Goal: Navigation & Orientation: Find specific page/section

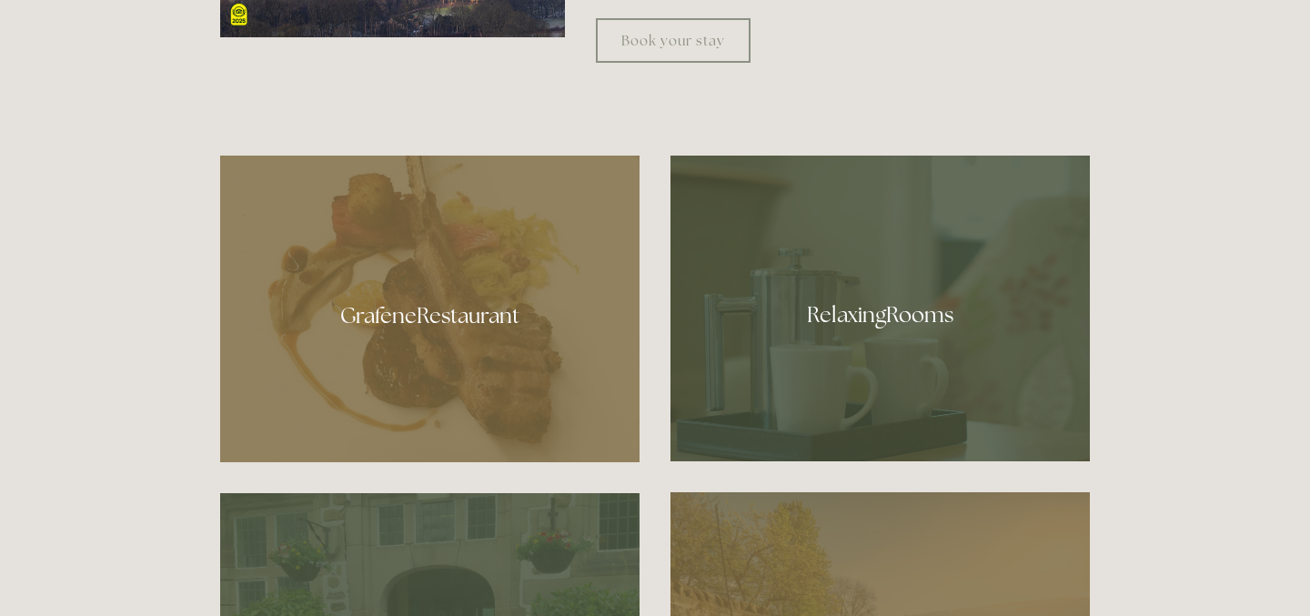
scroll to position [1074, 0]
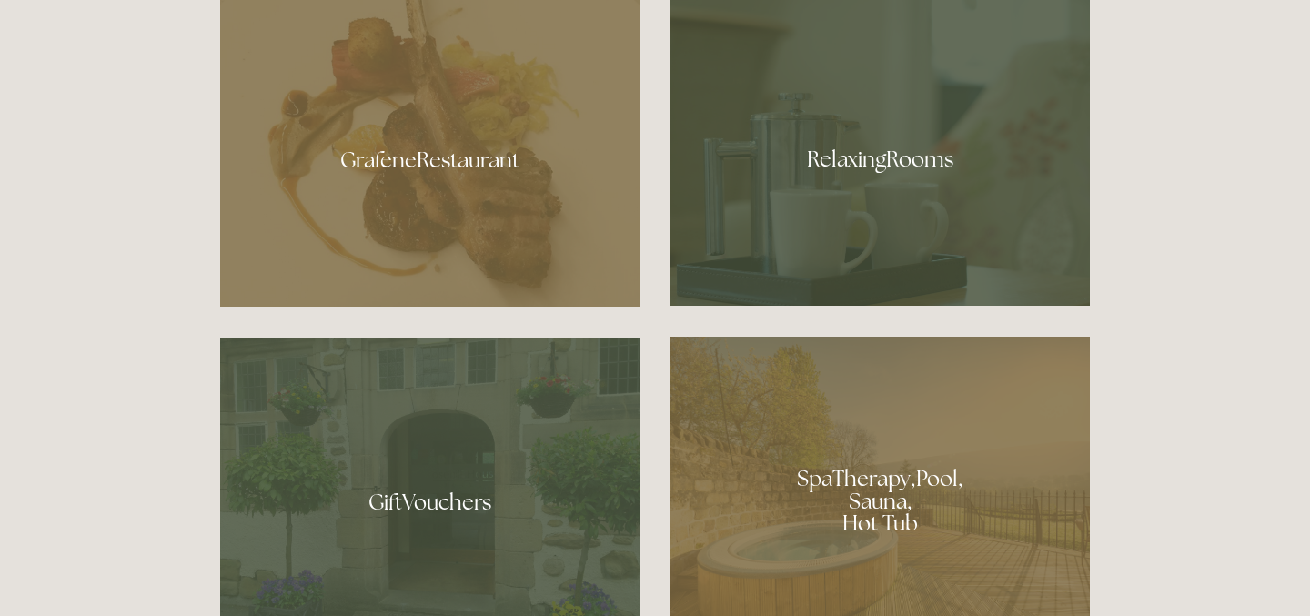
click at [878, 157] on div at bounding box center [881, 153] width 420 height 306
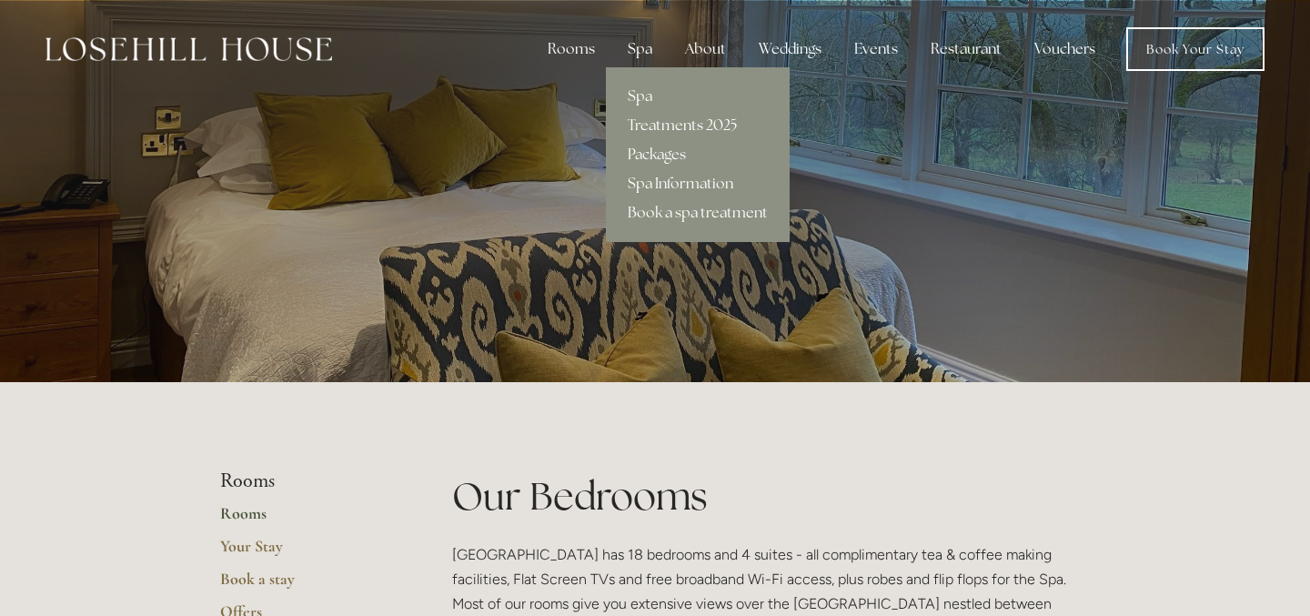
click at [652, 50] on div "Spa" at bounding box center [640, 49] width 54 height 36
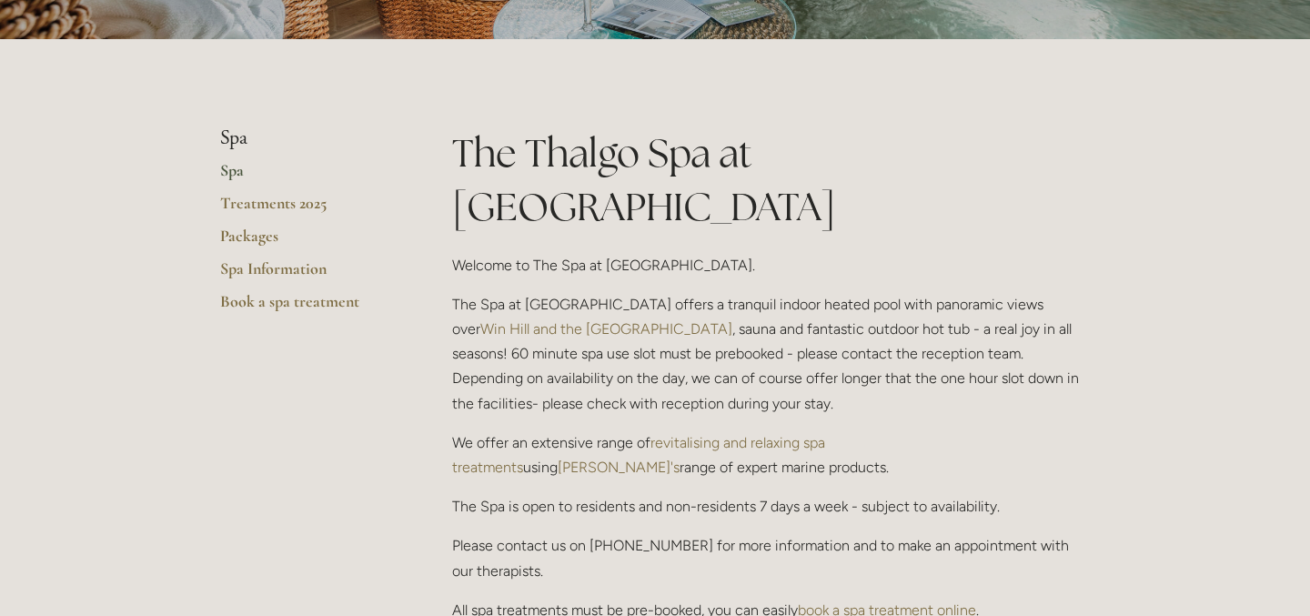
scroll to position [496, 0]
